Goal: Task Accomplishment & Management: Complete application form

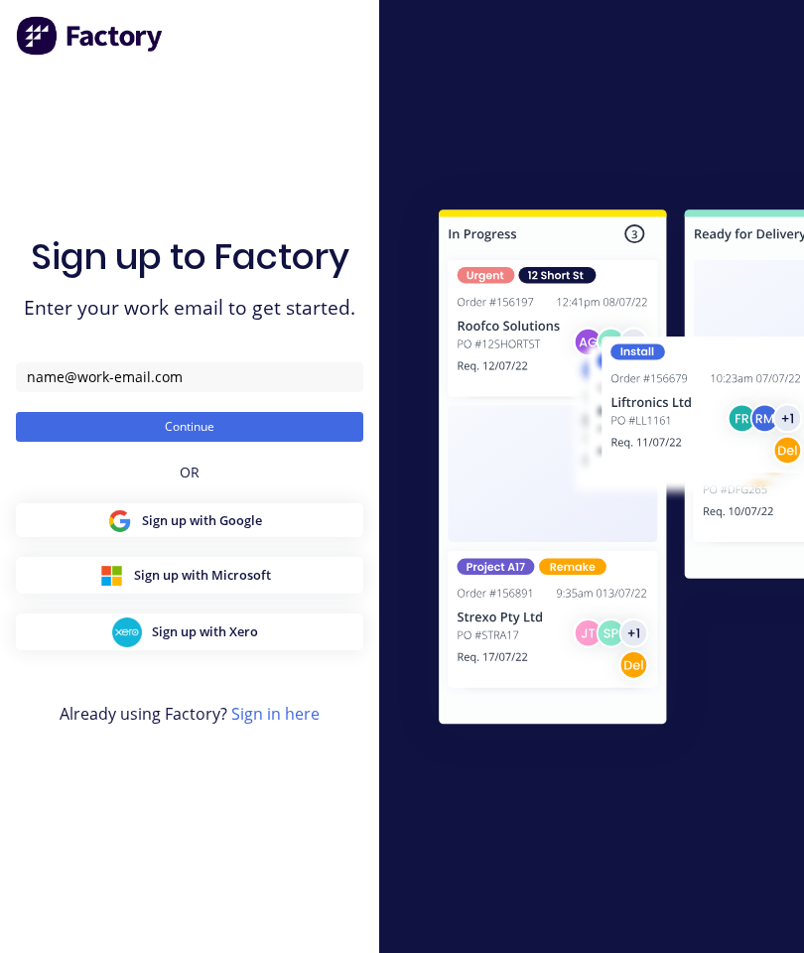
scroll to position [61, 0]
click at [272, 508] on div "Sign up with Google" at bounding box center [189, 520] width 165 height 25
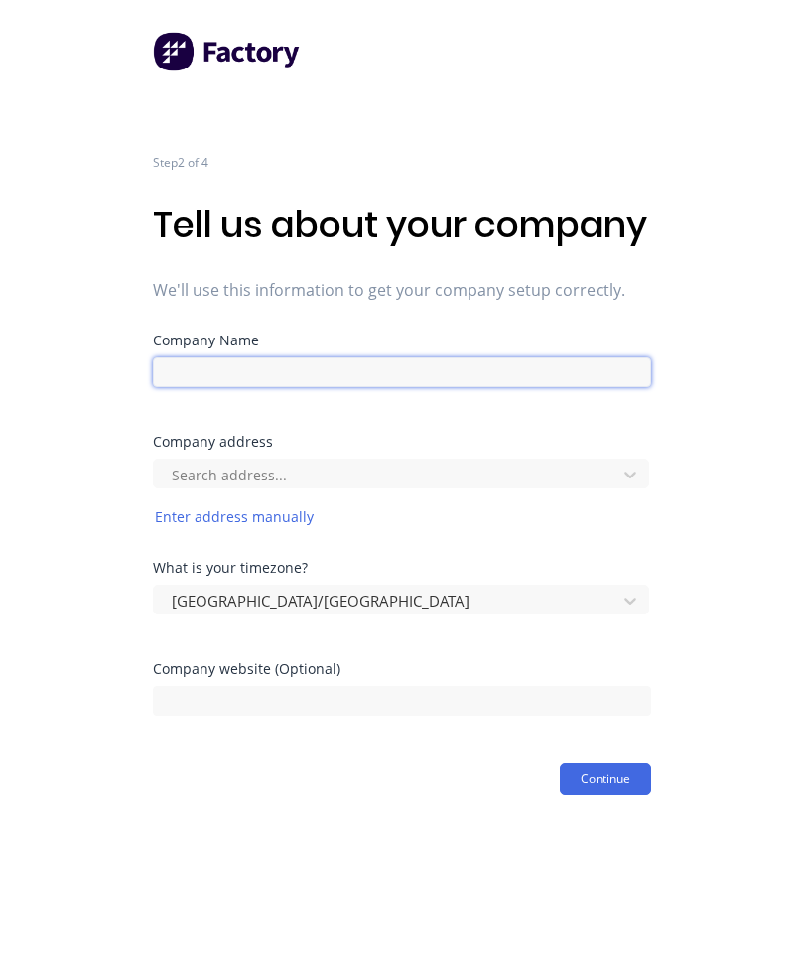
click at [598, 387] on input at bounding box center [402, 372] width 498 height 30
type input "j"
type input "JS Paintshop"
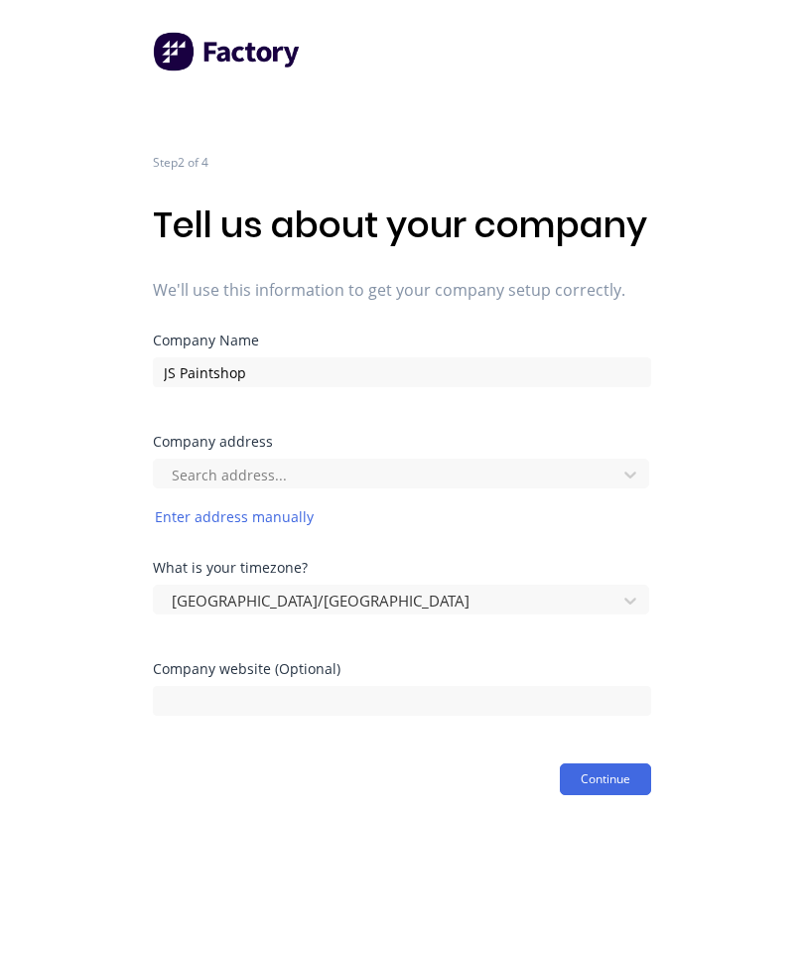
click at [725, 581] on div "Step 2 of 4 Tell us about your company We'll use this information to get your c…" at bounding box center [402, 397] width 804 height 795
click at [598, 795] on button "Continue" at bounding box center [605, 779] width 91 height 32
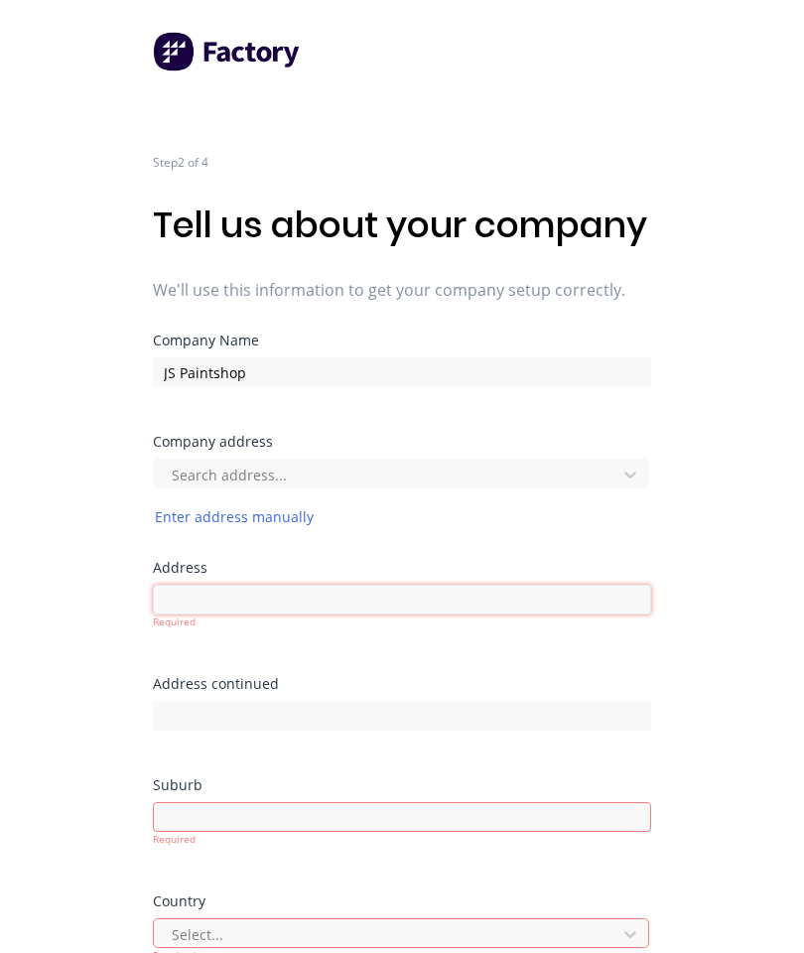
click at [611, 614] on input at bounding box center [402, 599] width 498 height 30
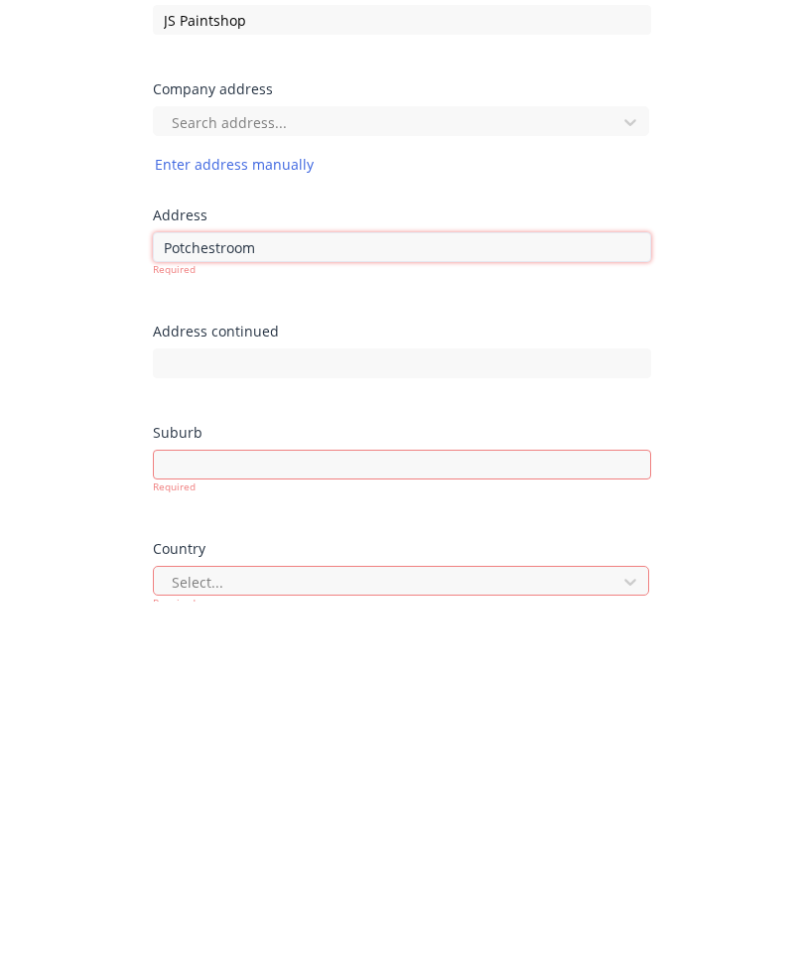
type input "Potchestroom"
click at [551, 802] on div "Required" at bounding box center [402, 824] width 498 height 45
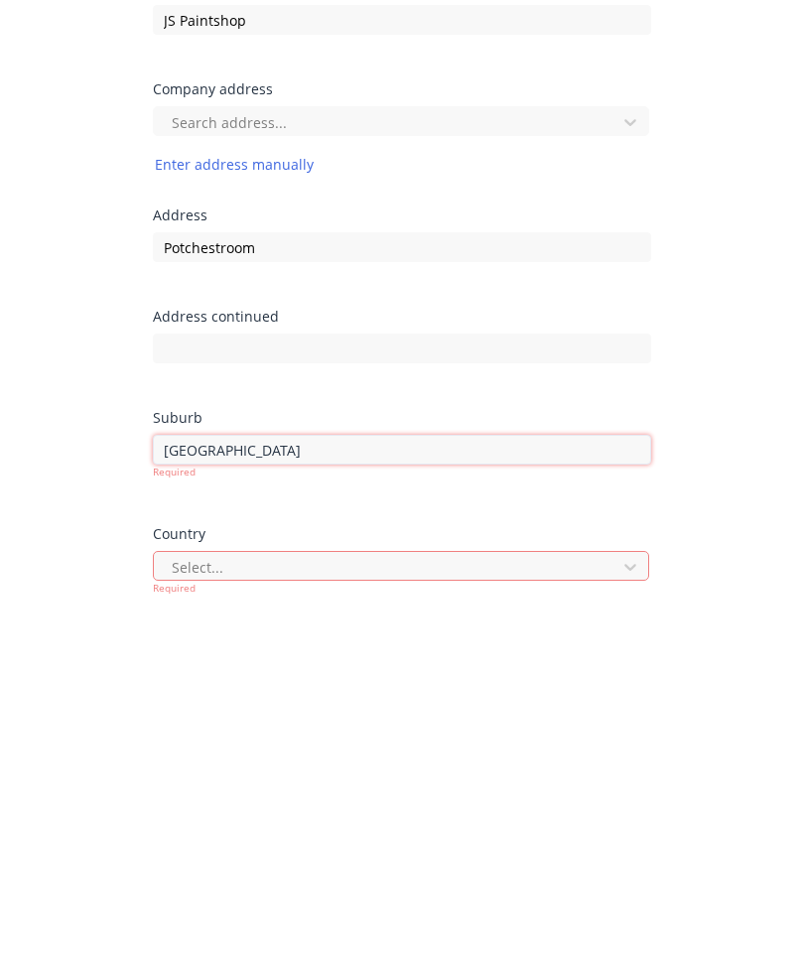
type input "[GEOGRAPHIC_DATA]"
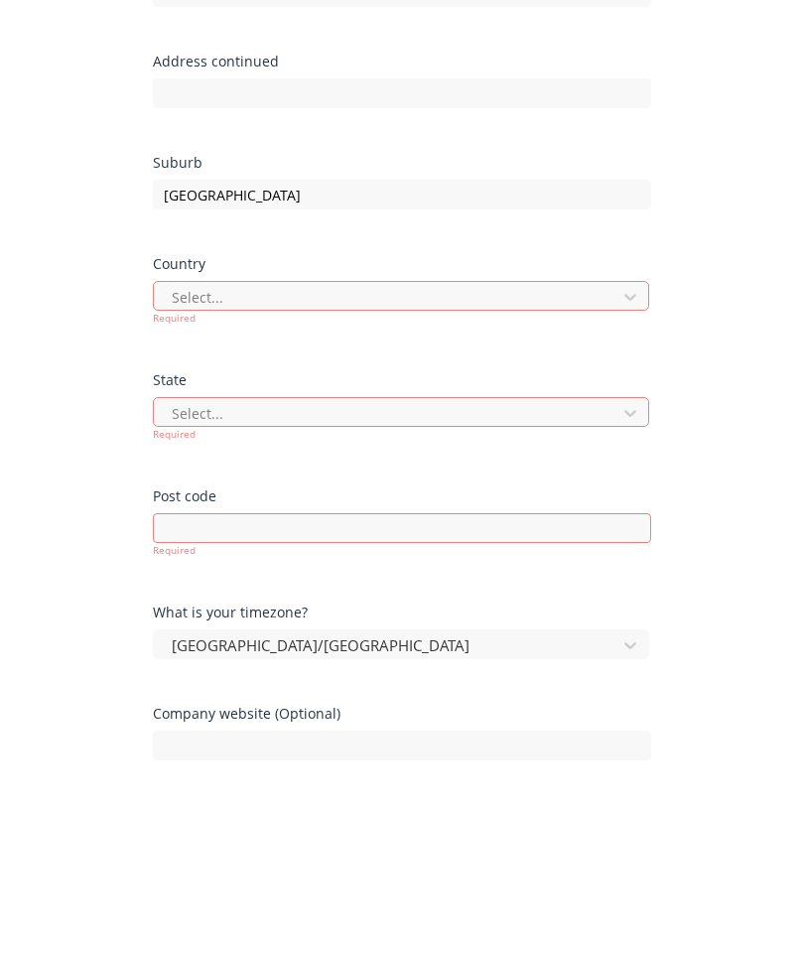
scroll to position [487, 0]
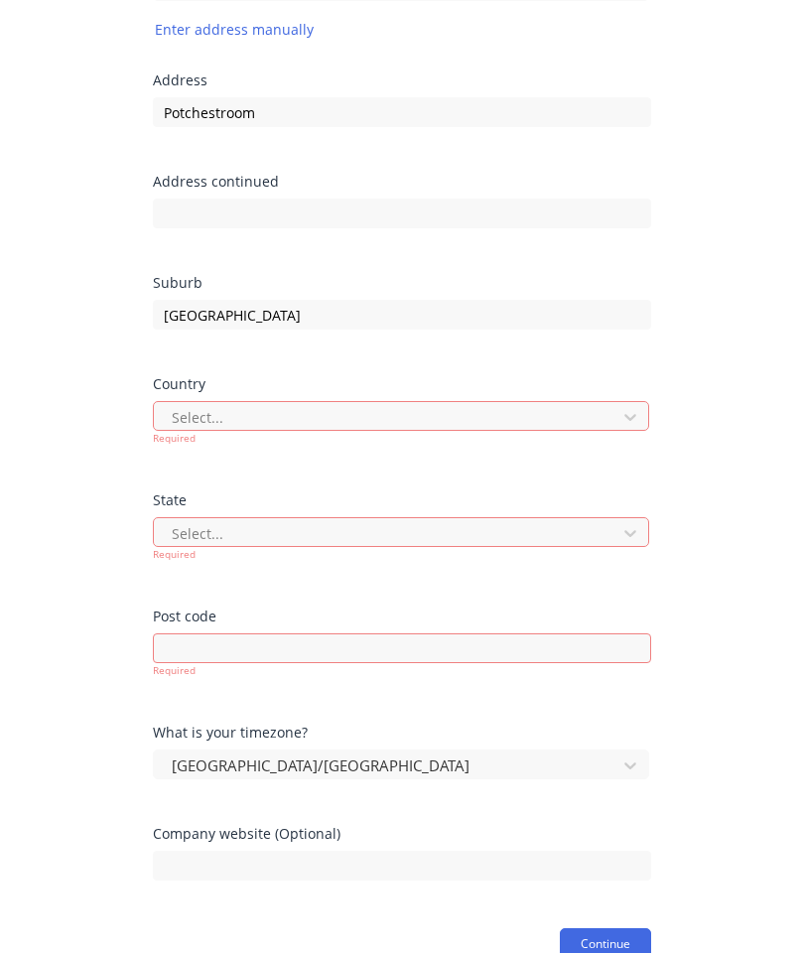
click at [612, 436] on div "Country Select... Required" at bounding box center [402, 411] width 498 height 68
click at [625, 427] on icon at bounding box center [630, 417] width 20 height 20
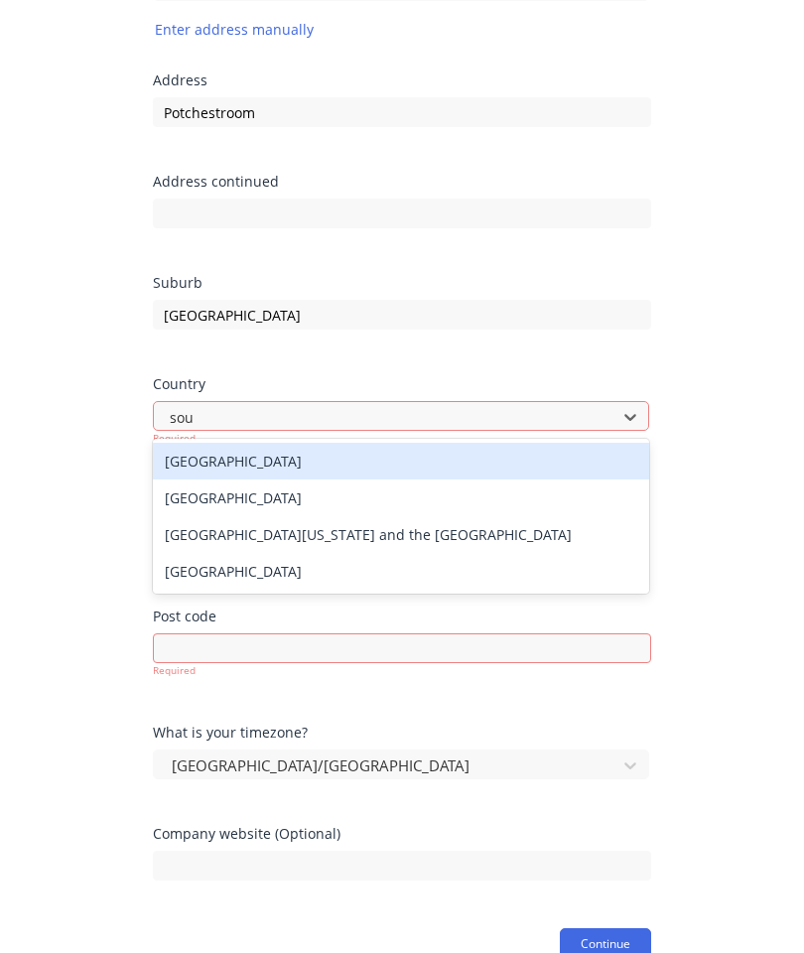
type input "sout"
click at [240, 516] on div "[GEOGRAPHIC_DATA]" at bounding box center [401, 497] width 496 height 37
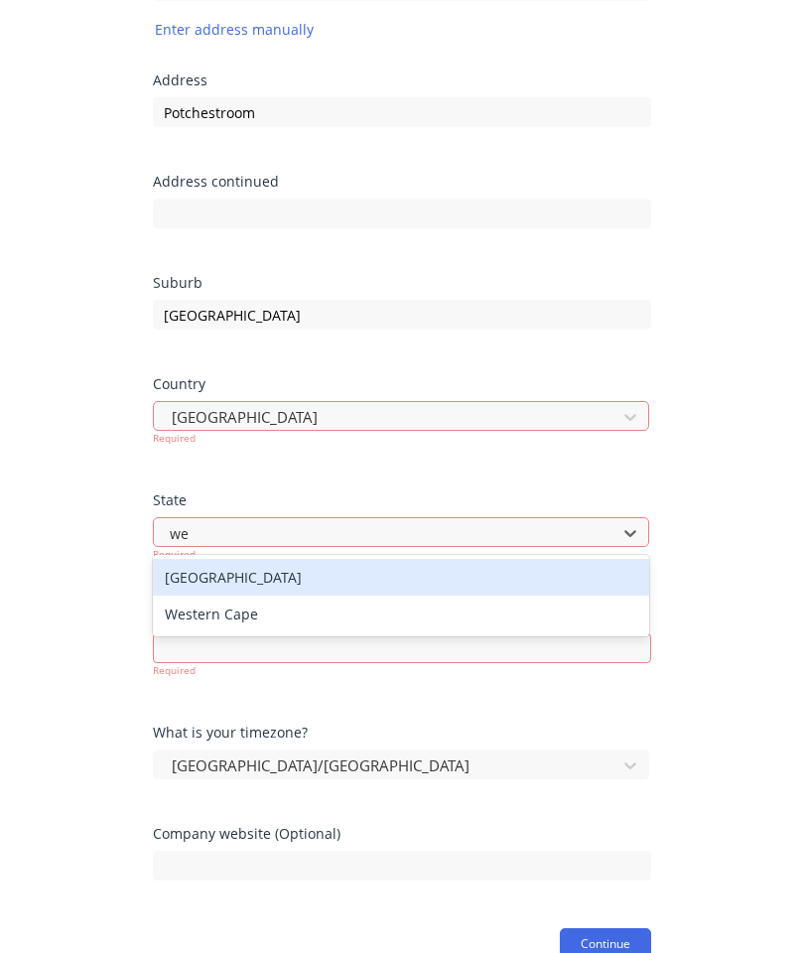
type input "w"
type input "nort"
click at [275, 595] on div "[GEOGRAPHIC_DATA]" at bounding box center [401, 577] width 496 height 37
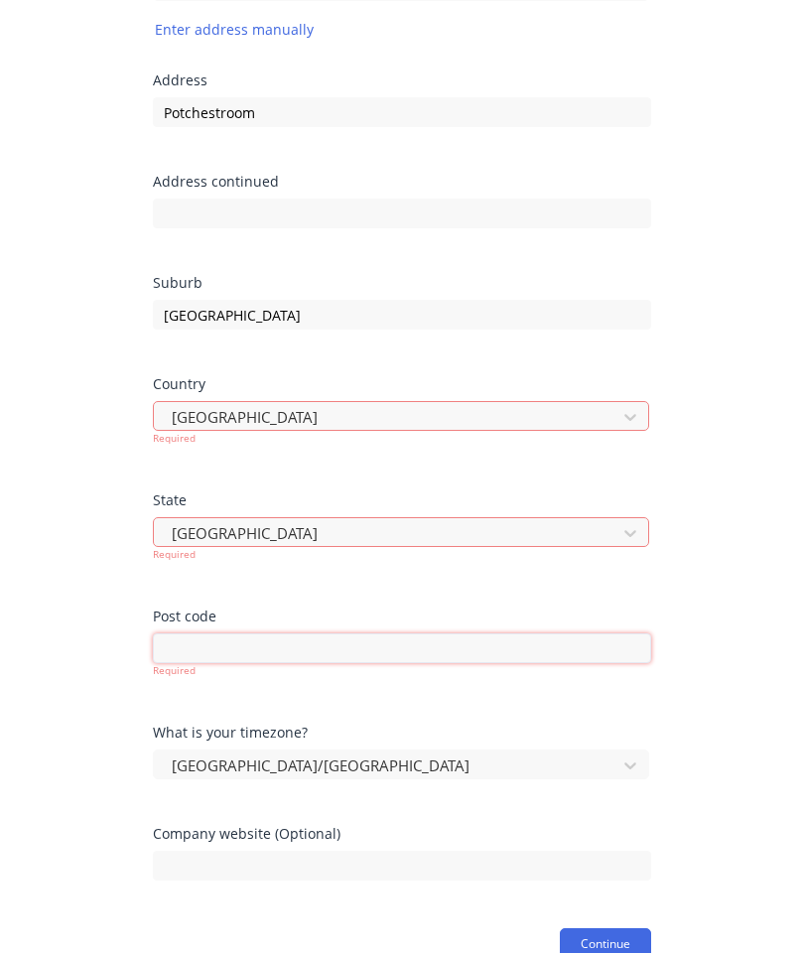
click at [451, 663] on input at bounding box center [402, 648] width 498 height 30
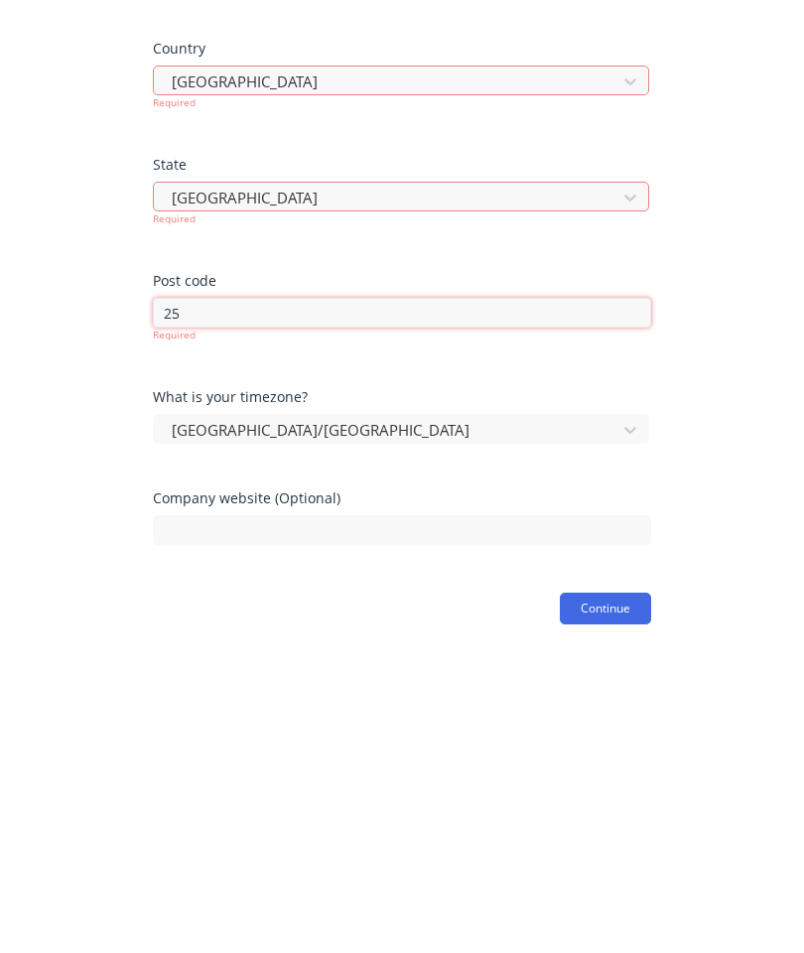
type input "2"
type input "2520"
click at [610, 664] on div "Step 2 of 4 Tell us about your company We'll use this information to get your c…" at bounding box center [402, 197] width 804 height 1447
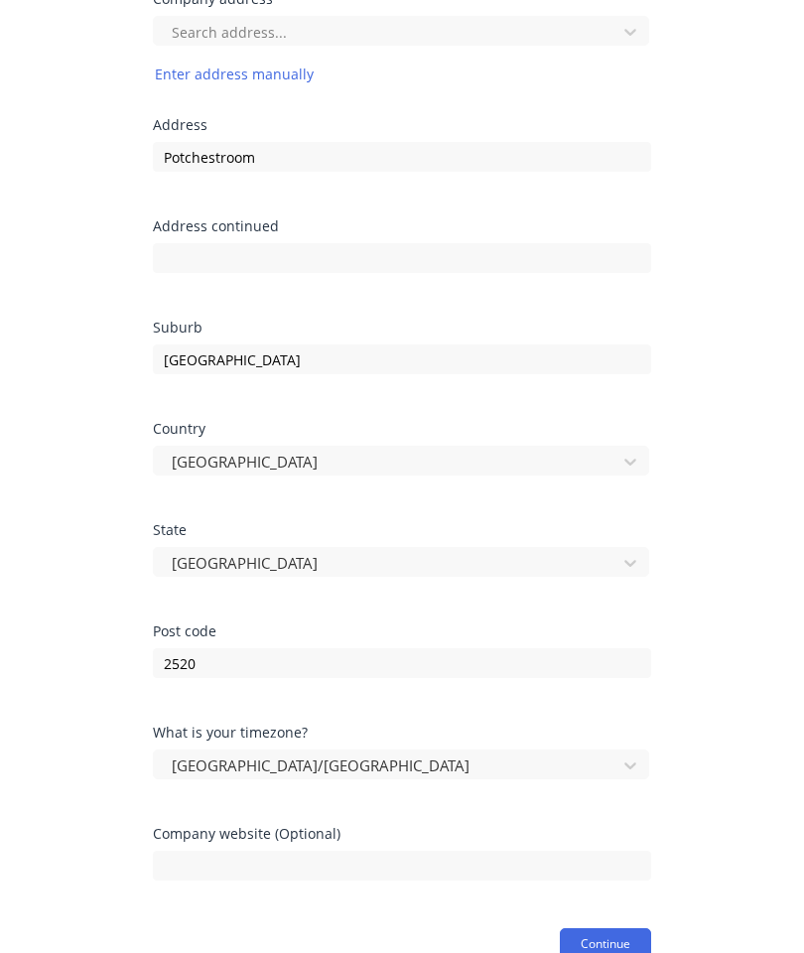
click at [606, 952] on button "Continue" at bounding box center [605, 944] width 91 height 32
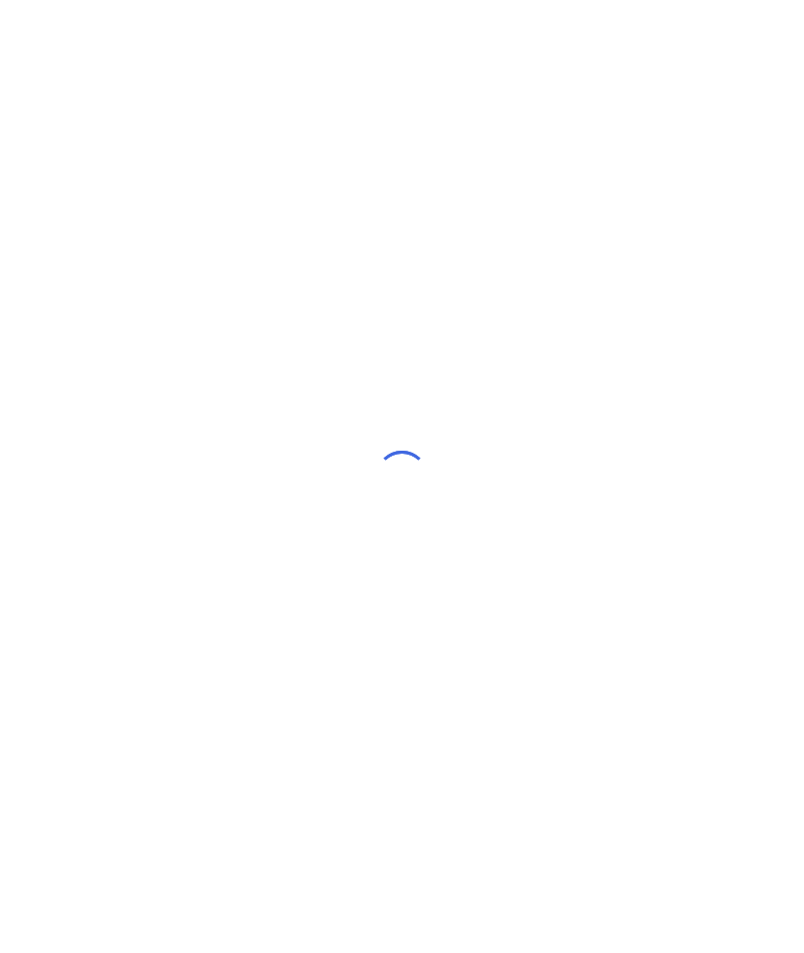
scroll to position [79, 0]
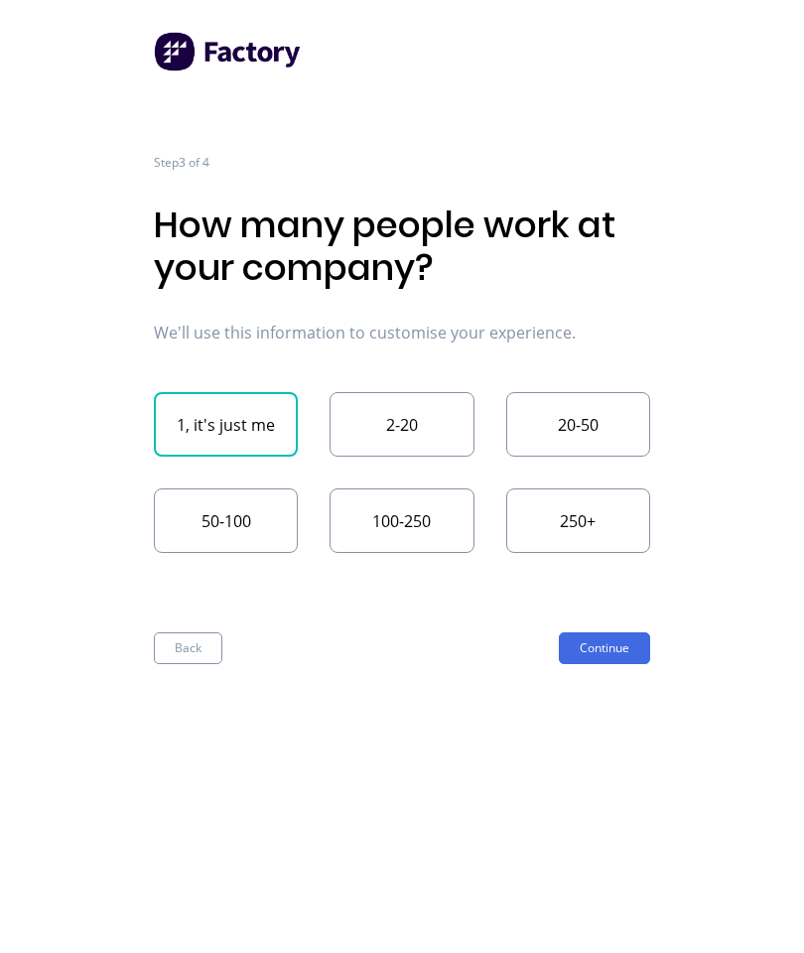
click at [402, 392] on button "2-20" at bounding box center [401, 424] width 144 height 65
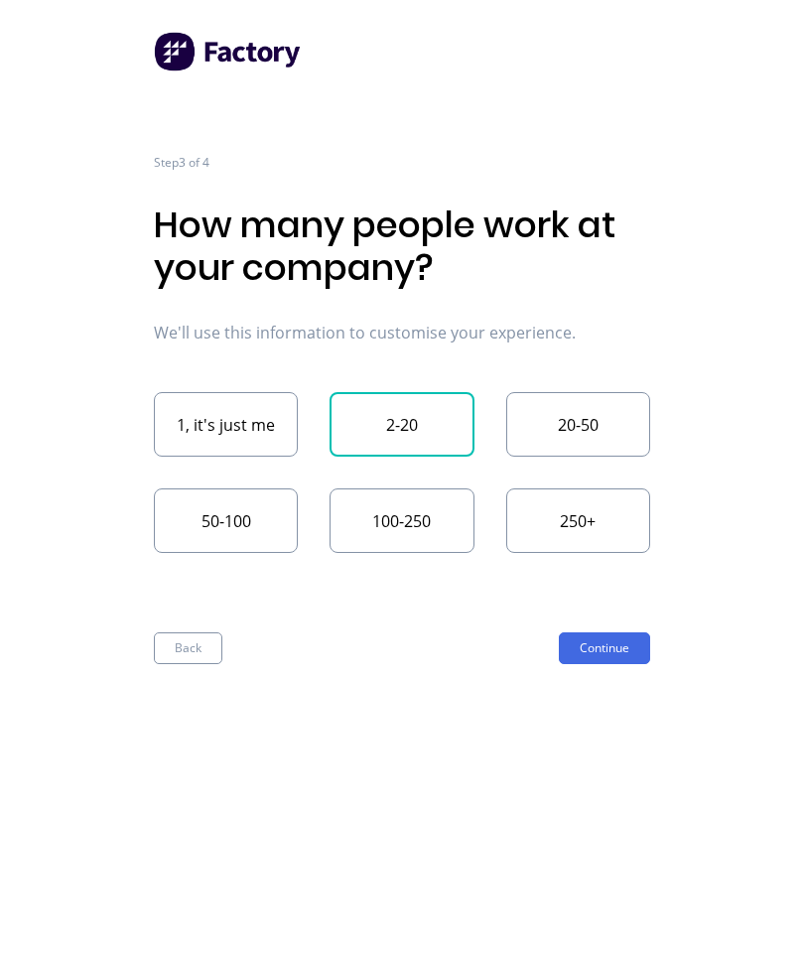
click at [608, 632] on button "Continue" at bounding box center [604, 648] width 91 height 32
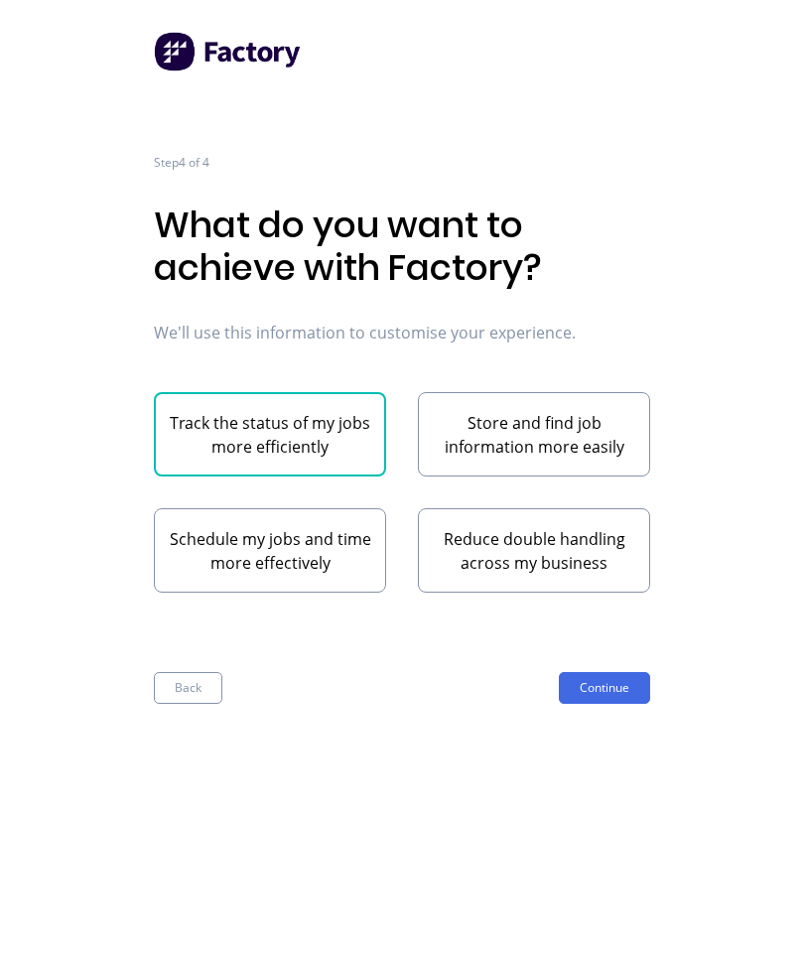
click at [305, 392] on button "Track the status of my jobs more efficiently" at bounding box center [270, 434] width 232 height 84
click at [321, 508] on button "Schedule my jobs and time more effectively" at bounding box center [270, 550] width 232 height 84
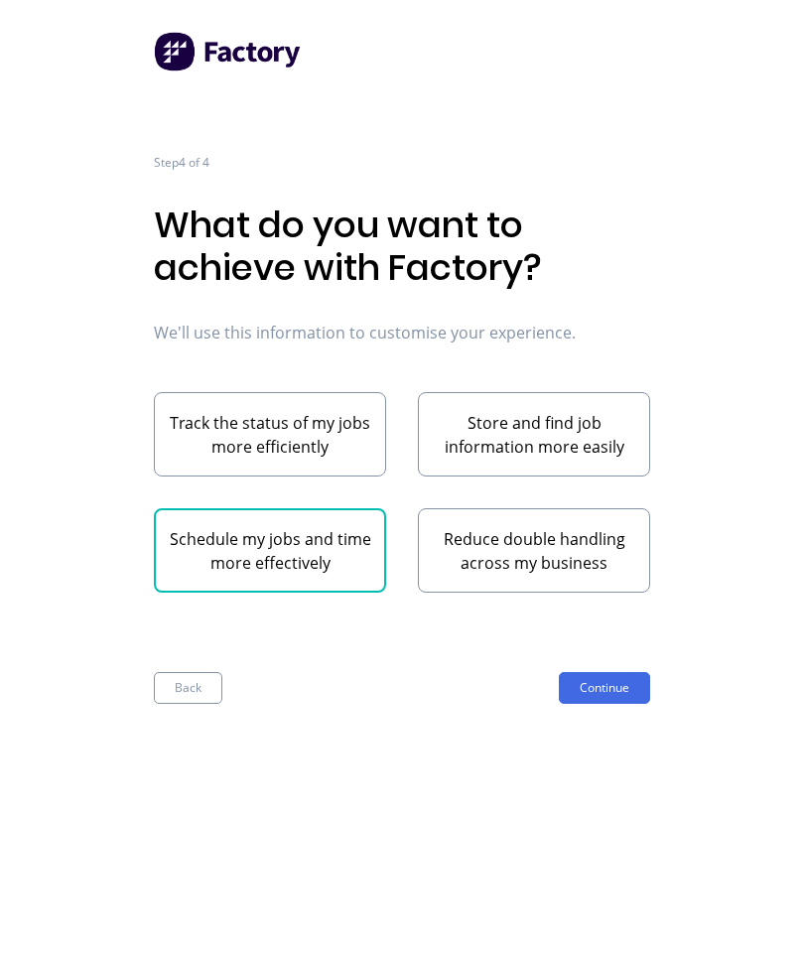
click at [321, 392] on button "Track the status of my jobs more efficiently" at bounding box center [270, 434] width 232 height 84
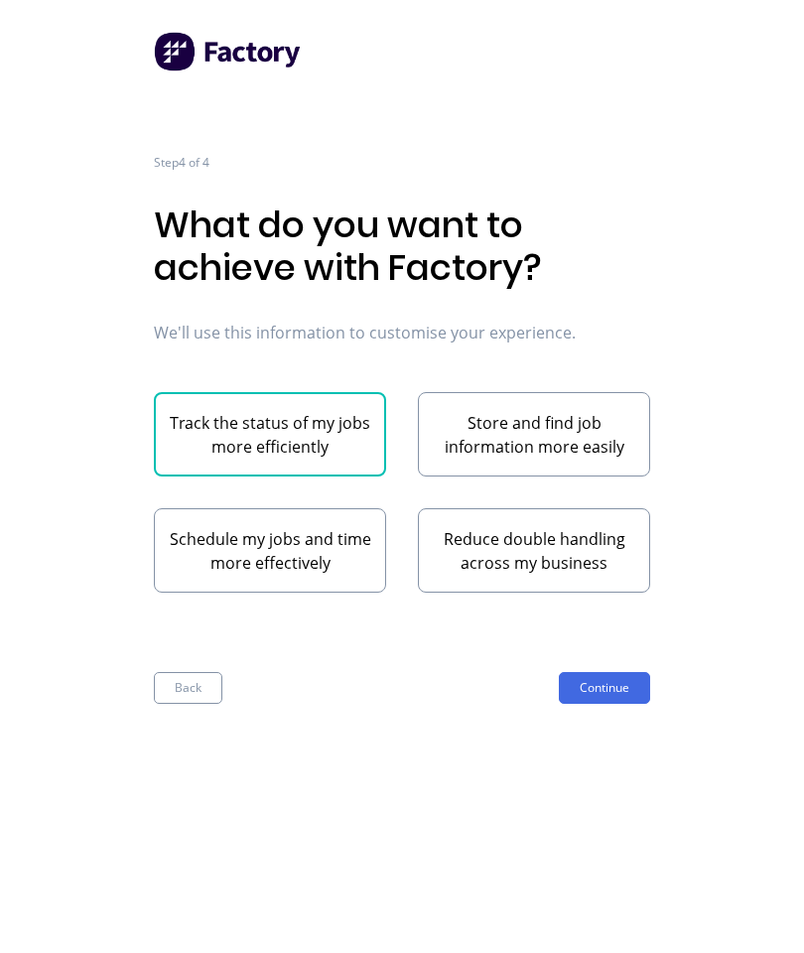
click at [621, 672] on button "Continue" at bounding box center [604, 688] width 91 height 32
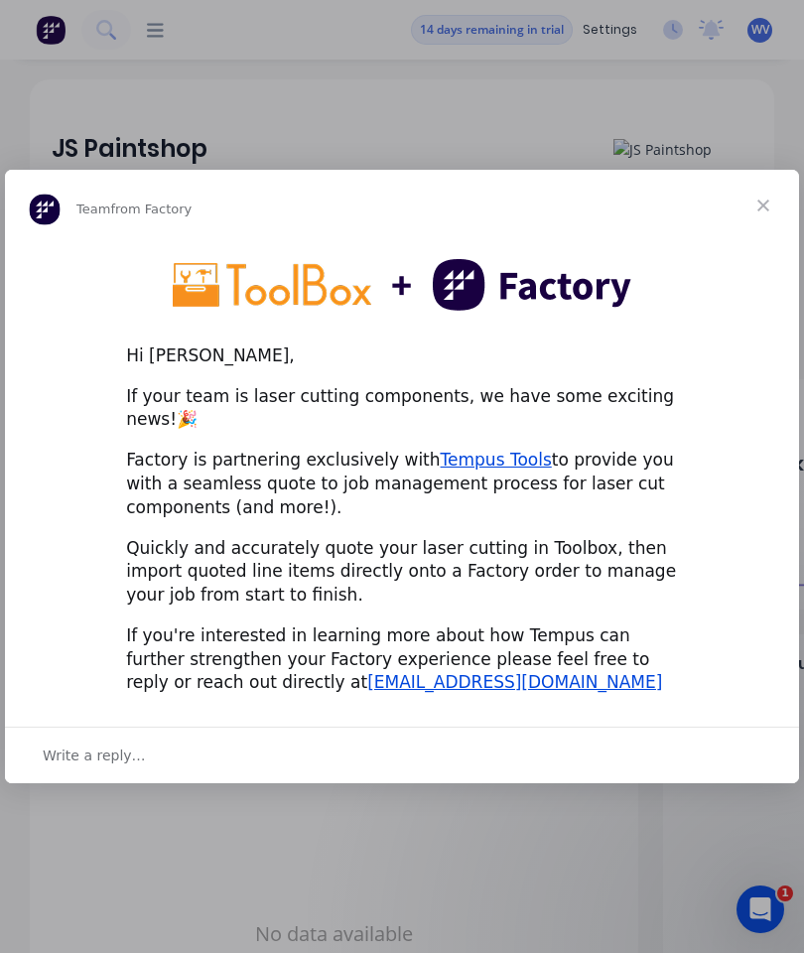
click at [764, 209] on span "Close" at bounding box center [762, 205] width 71 height 71
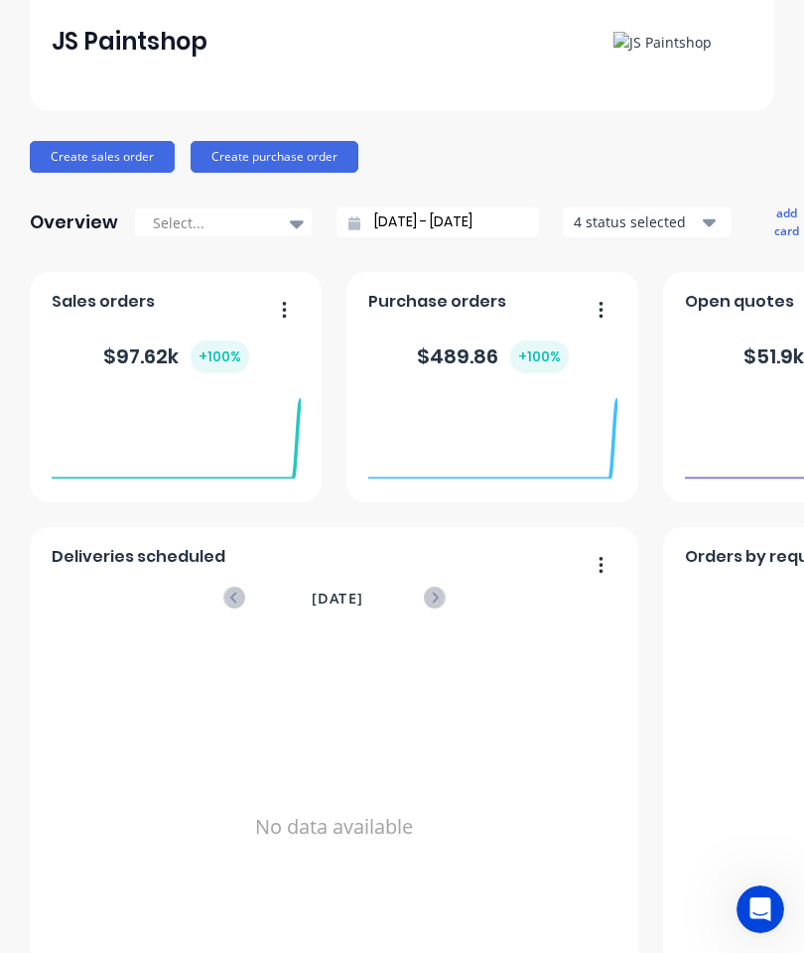
scroll to position [107, 0]
click at [131, 170] on button "Create sales order" at bounding box center [102, 157] width 145 height 32
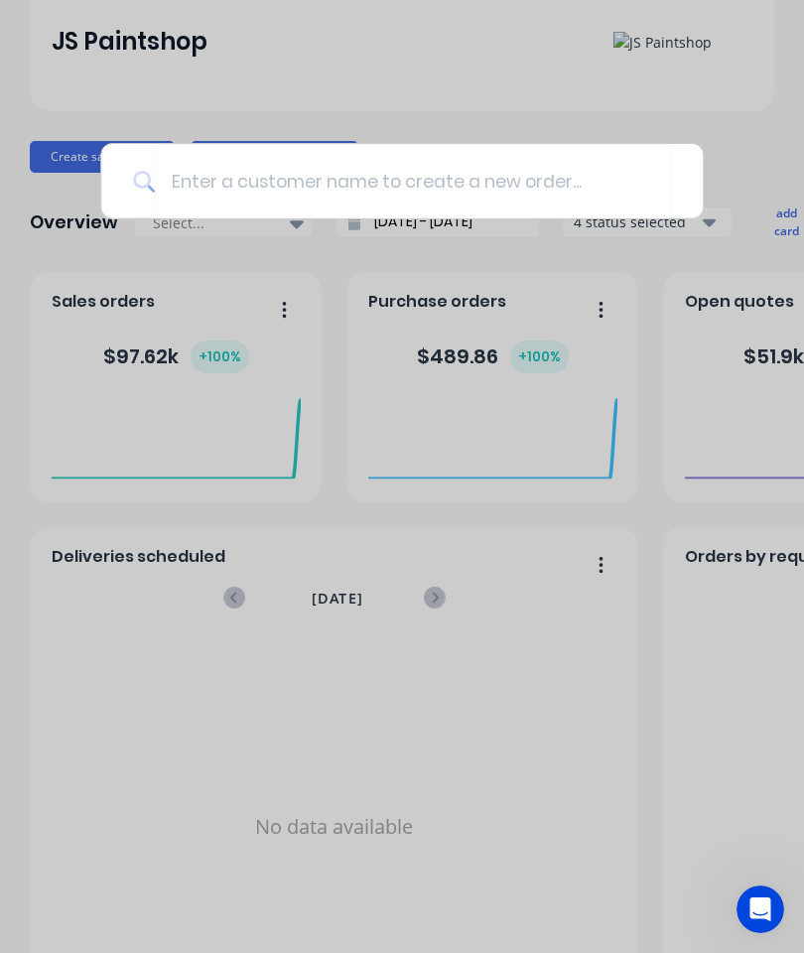
click at [543, 496] on div at bounding box center [402, 476] width 804 height 953
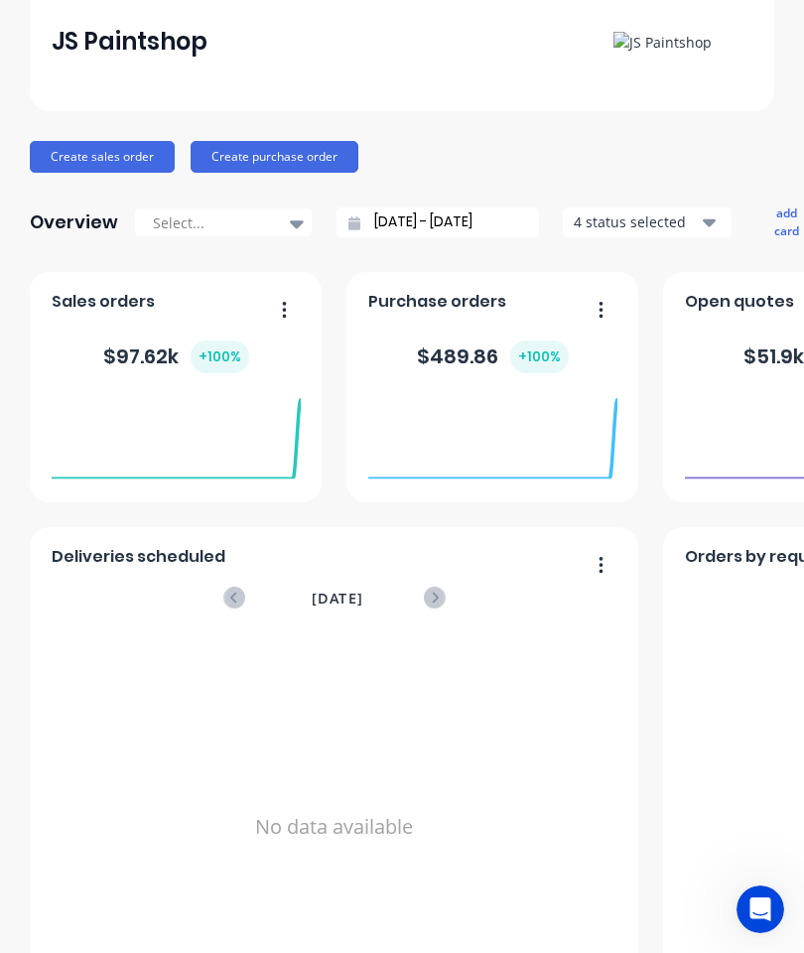
click at [728, 440] on icon at bounding box center [809, 438] width 249 height 84
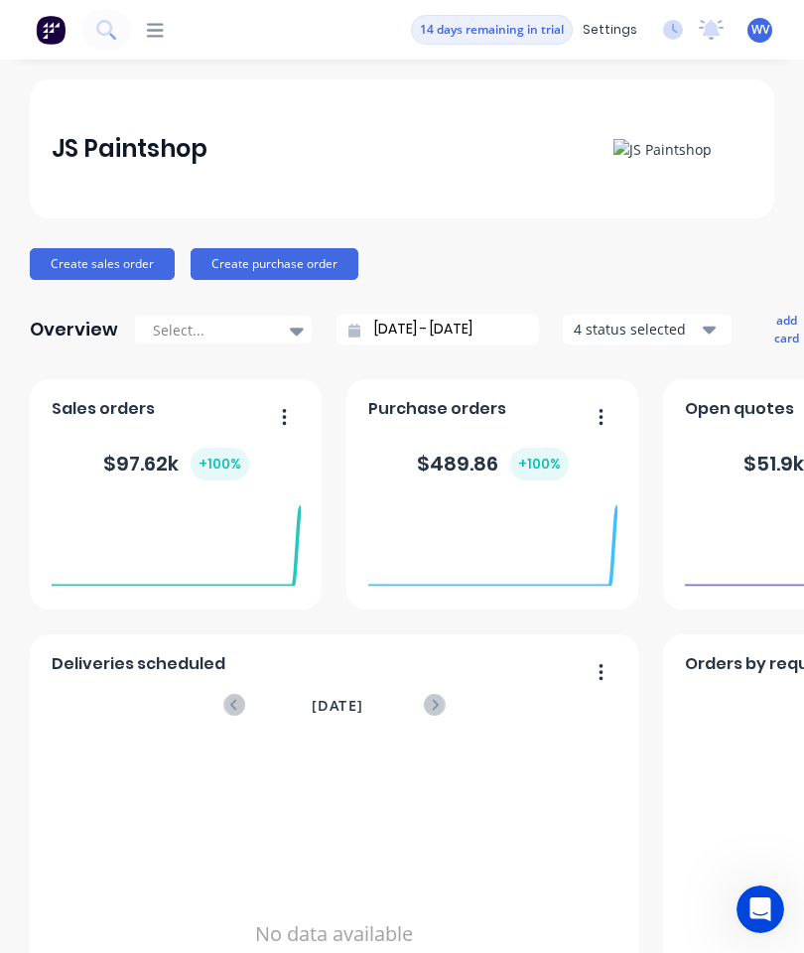
scroll to position [0, 0]
click at [486, 23] on button "14 days remaining in trial" at bounding box center [492, 30] width 162 height 30
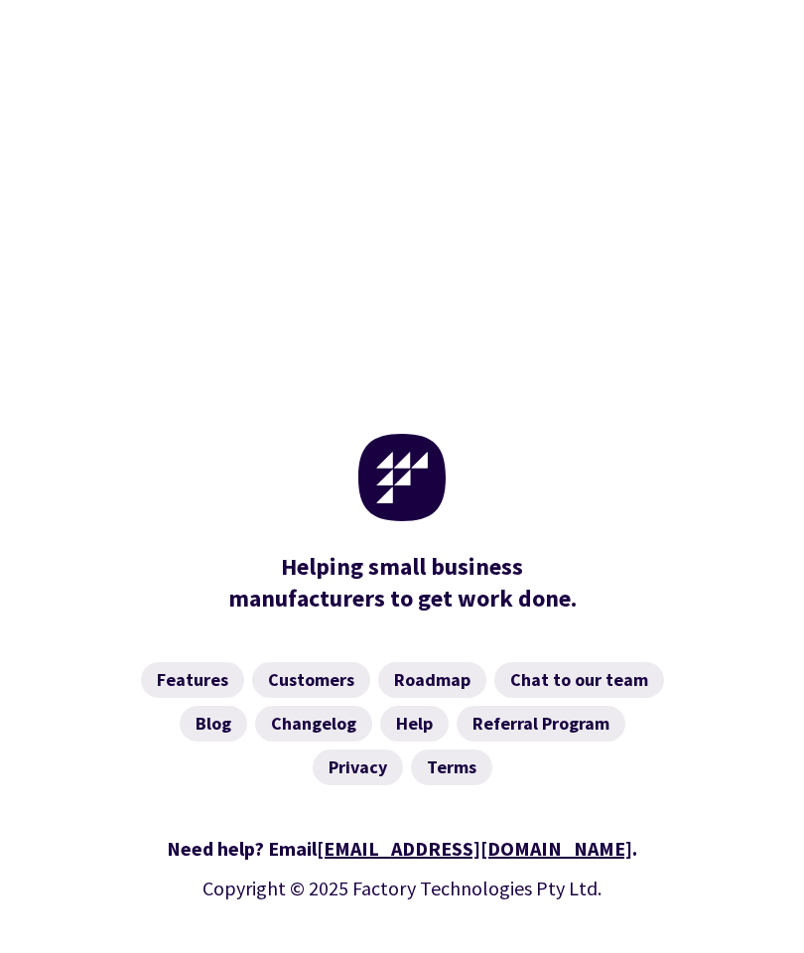
scroll to position [817, 0]
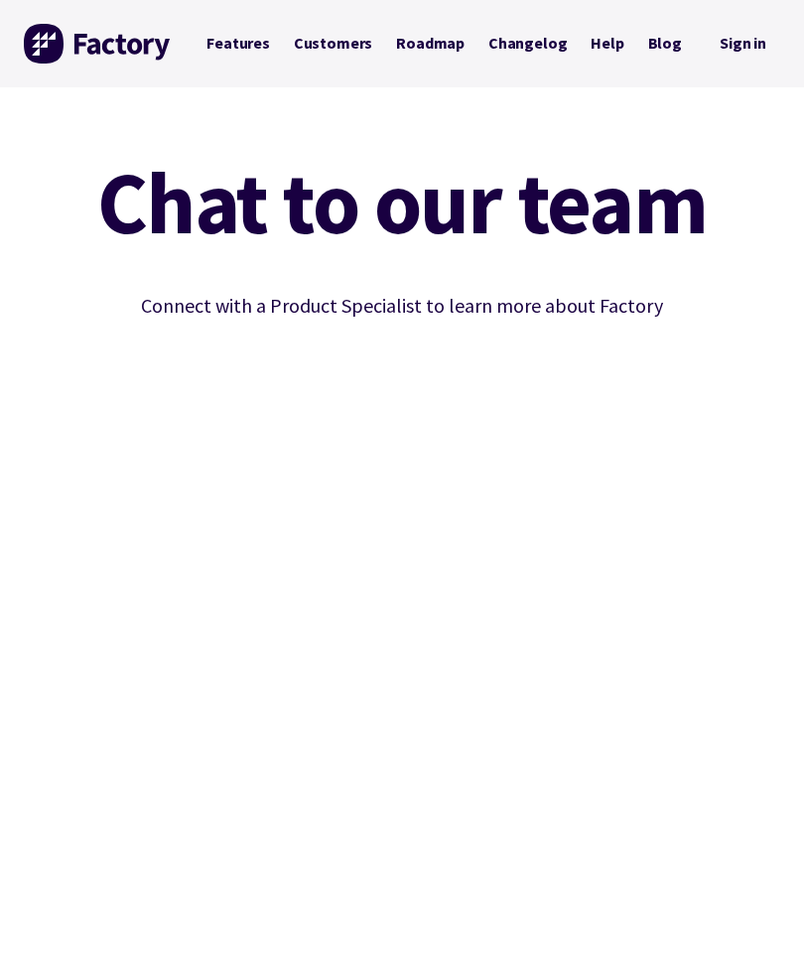
scroll to position [137, 0]
